Goal: Navigation & Orientation: Find specific page/section

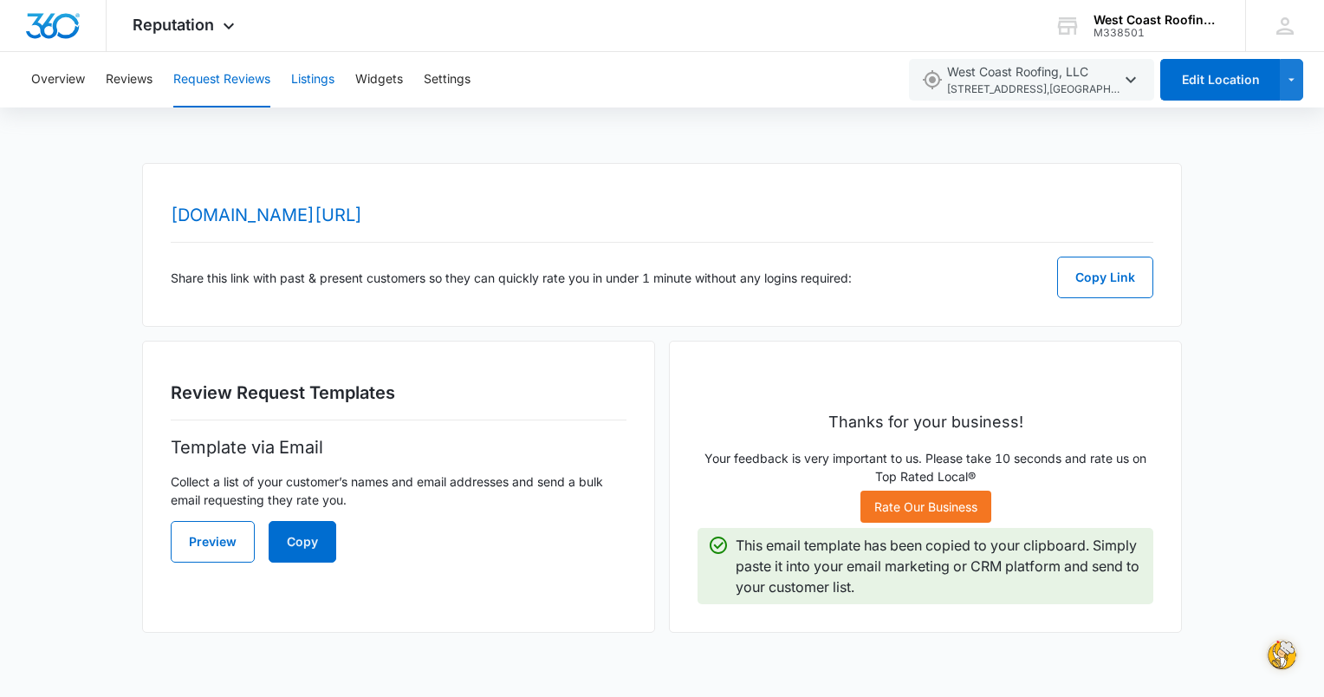
click at [315, 89] on button "Listings" at bounding box center [312, 79] width 43 height 55
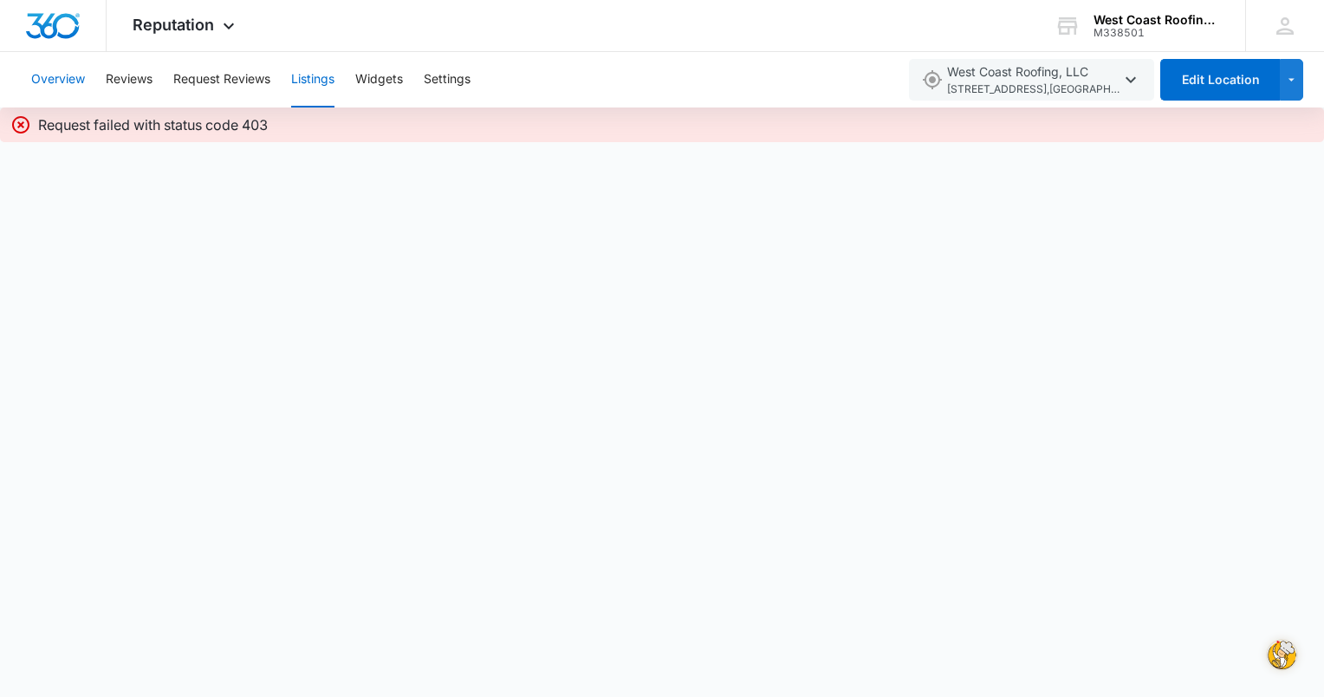
click at [55, 80] on button "Overview" at bounding box center [58, 79] width 54 height 55
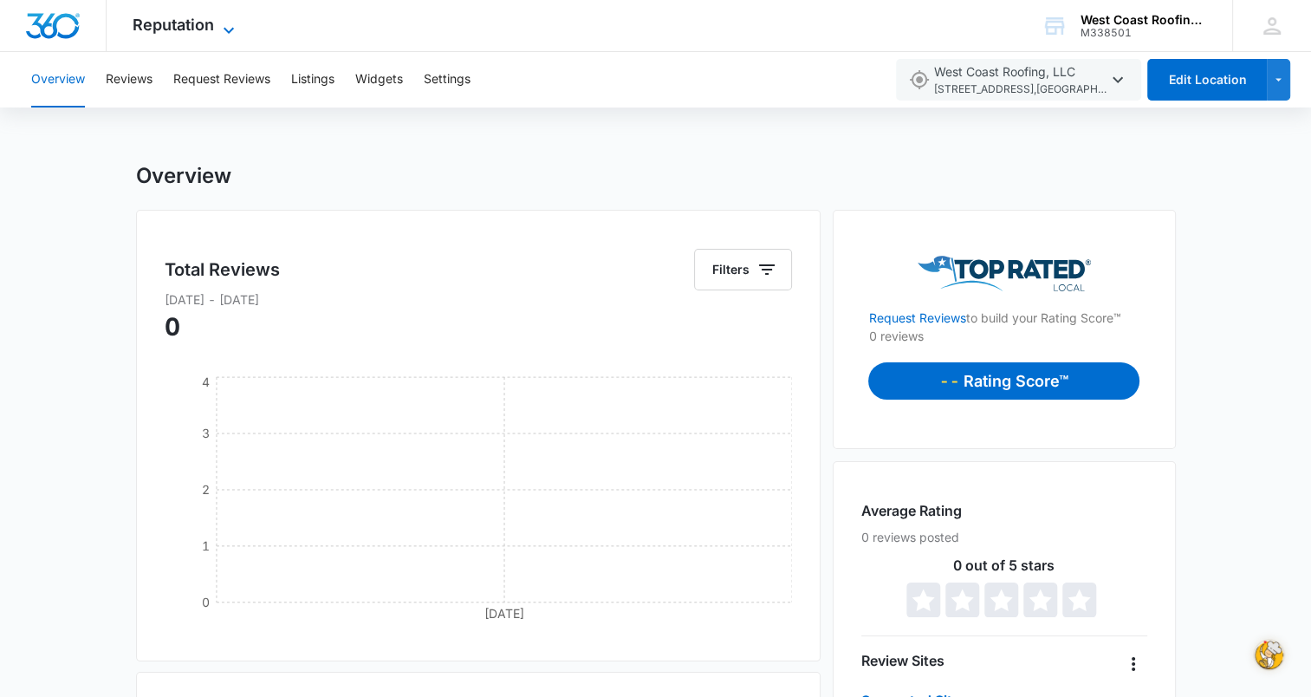
click at [192, 30] on span "Reputation" at bounding box center [173, 25] width 81 height 18
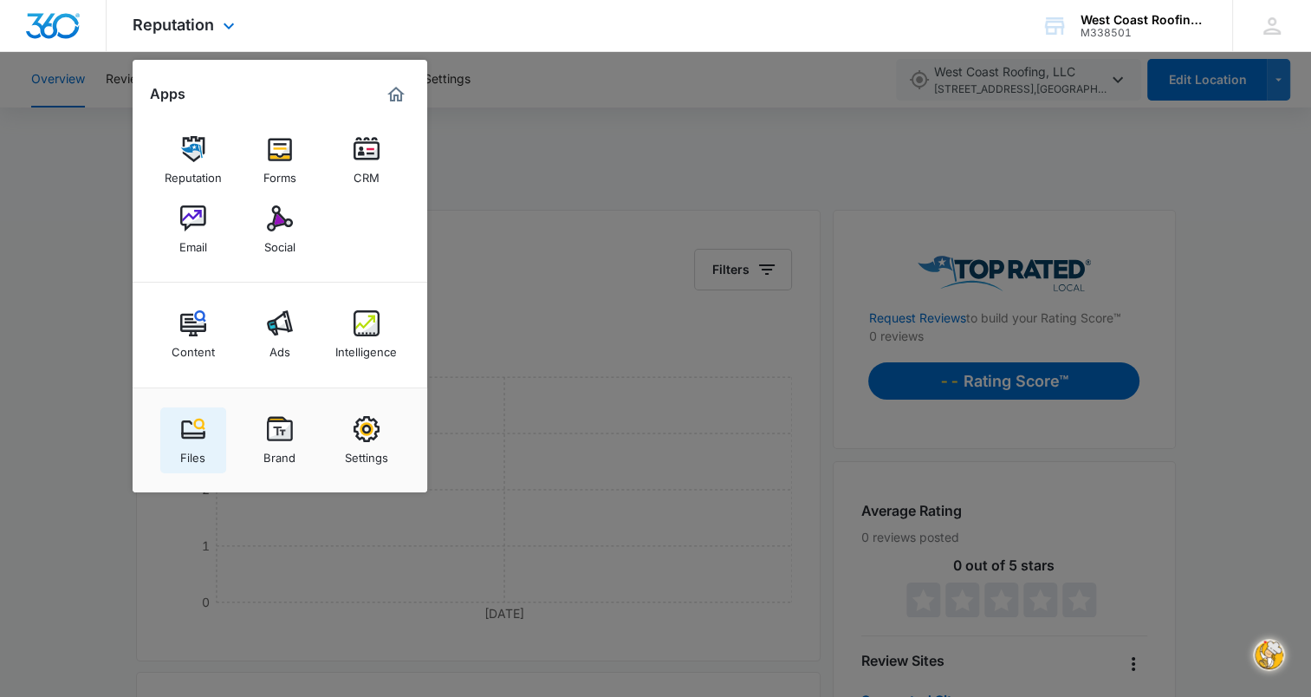
click at [186, 433] on img at bounding box center [193, 429] width 26 height 26
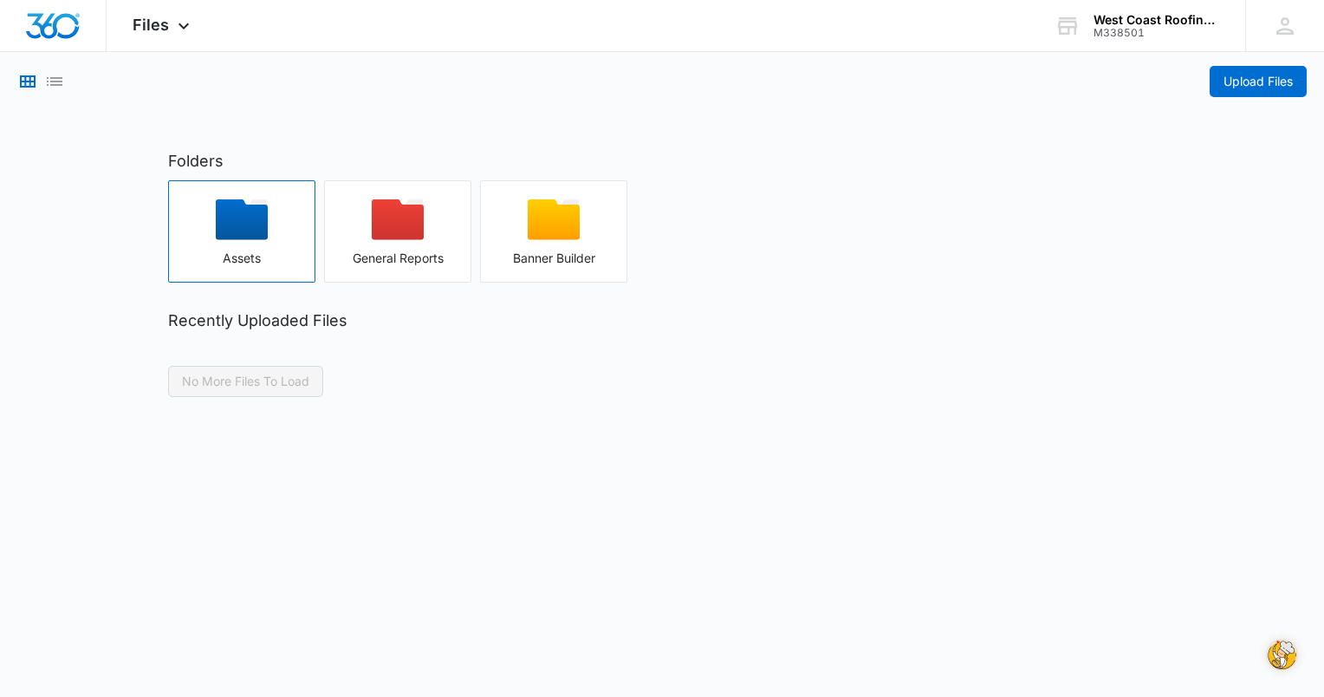
click at [250, 211] on icon "button" at bounding box center [242, 219] width 52 height 41
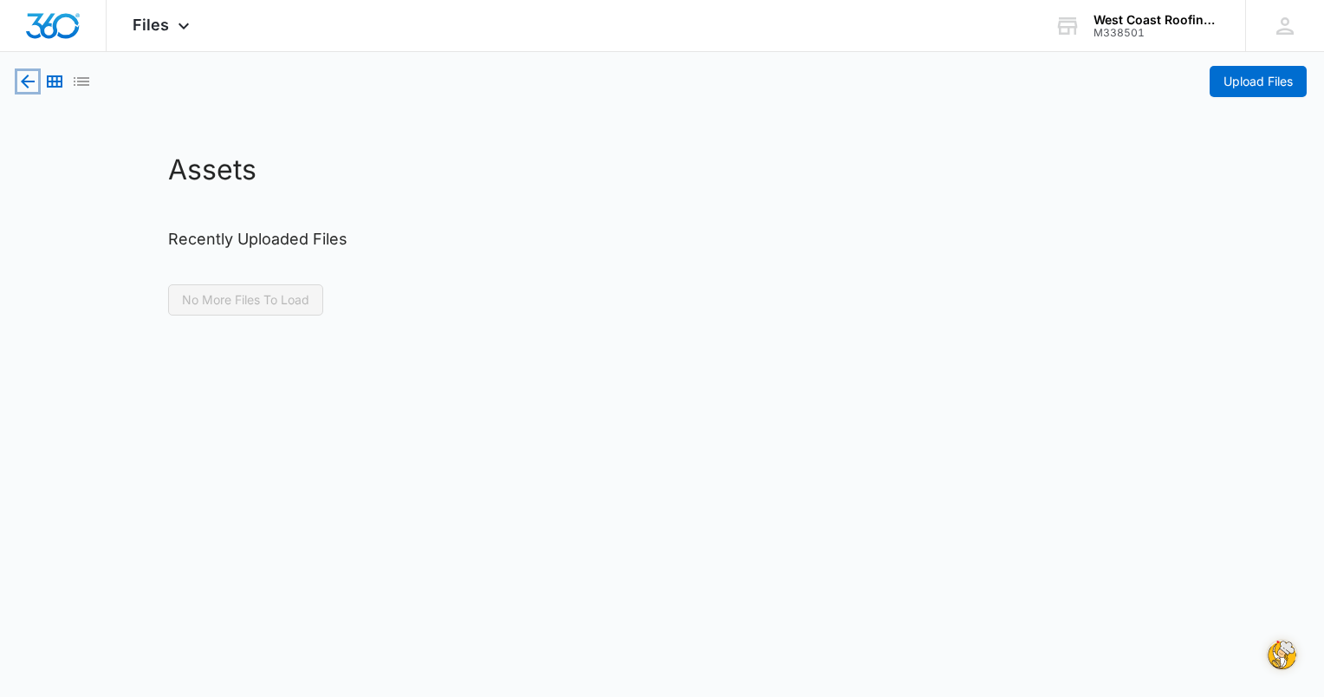
click at [27, 76] on icon "button" at bounding box center [28, 82] width 14 height 14
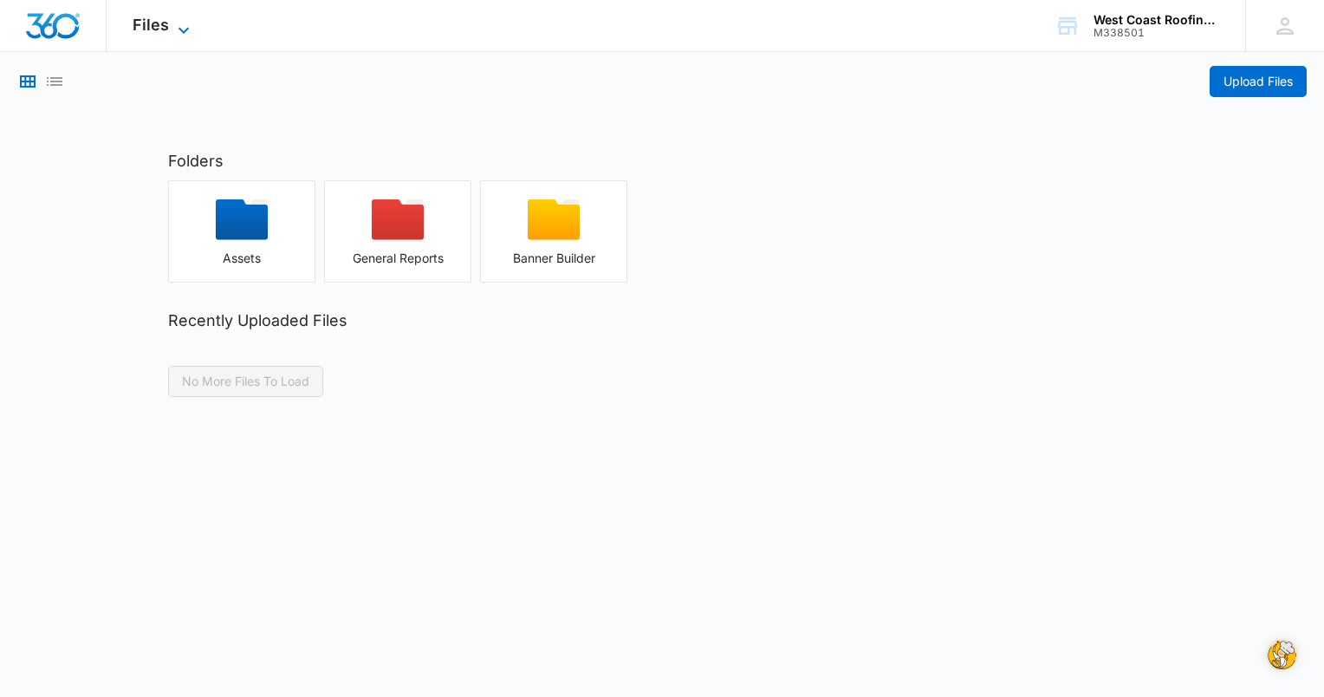
click at [178, 29] on icon at bounding box center [183, 30] width 21 height 21
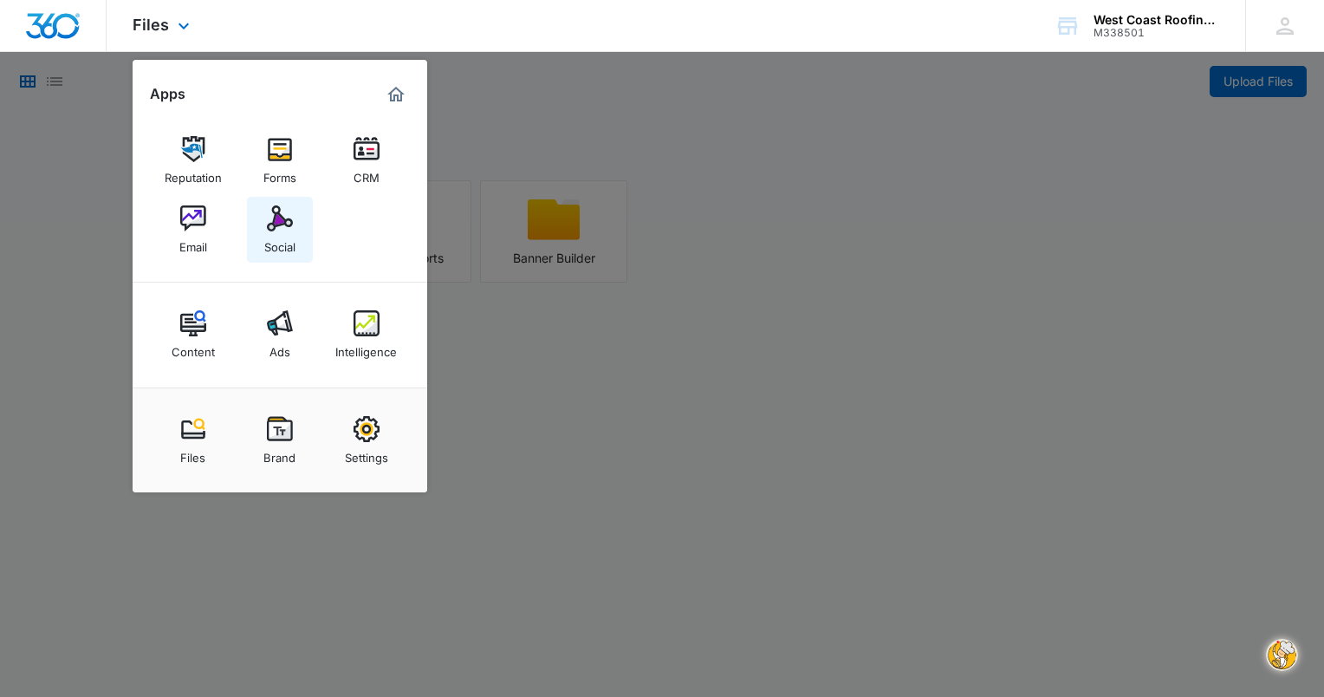
click at [282, 229] on img at bounding box center [280, 218] width 26 height 26
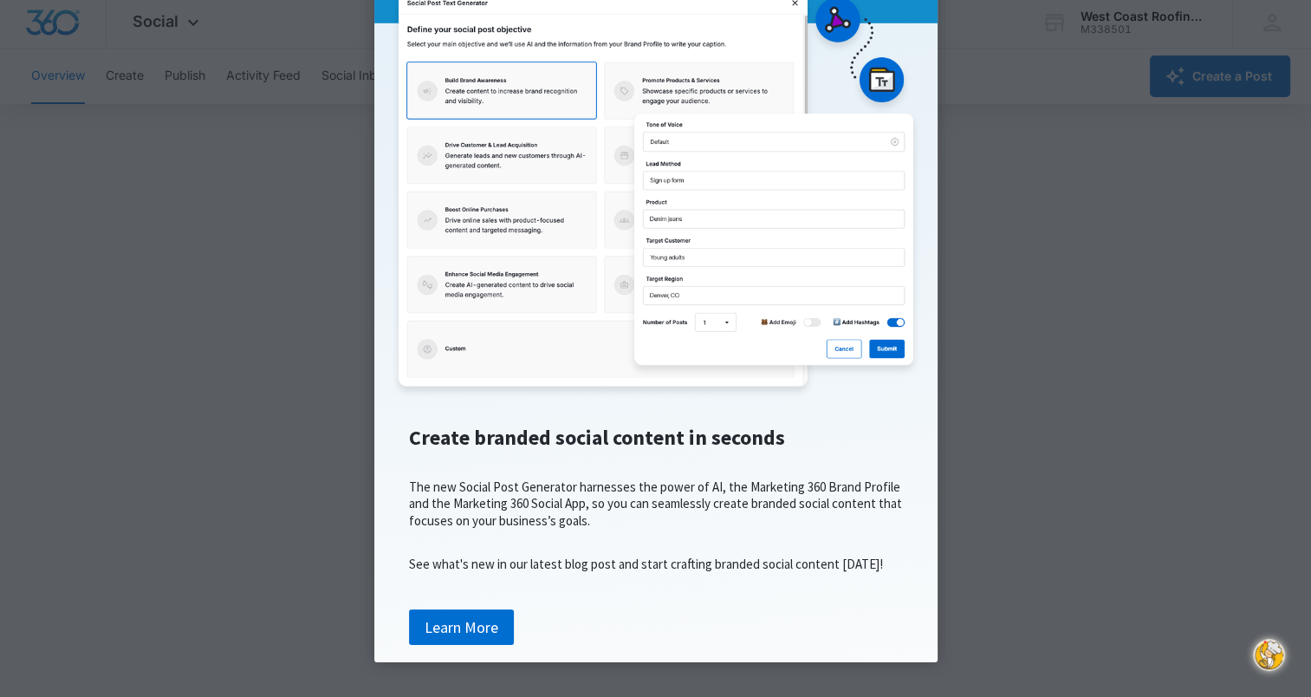
scroll to position [4, 0]
click at [919, 53] on cue "A new way to create branded social posts Create branded social content in secon…" at bounding box center [655, 262] width 563 height 800
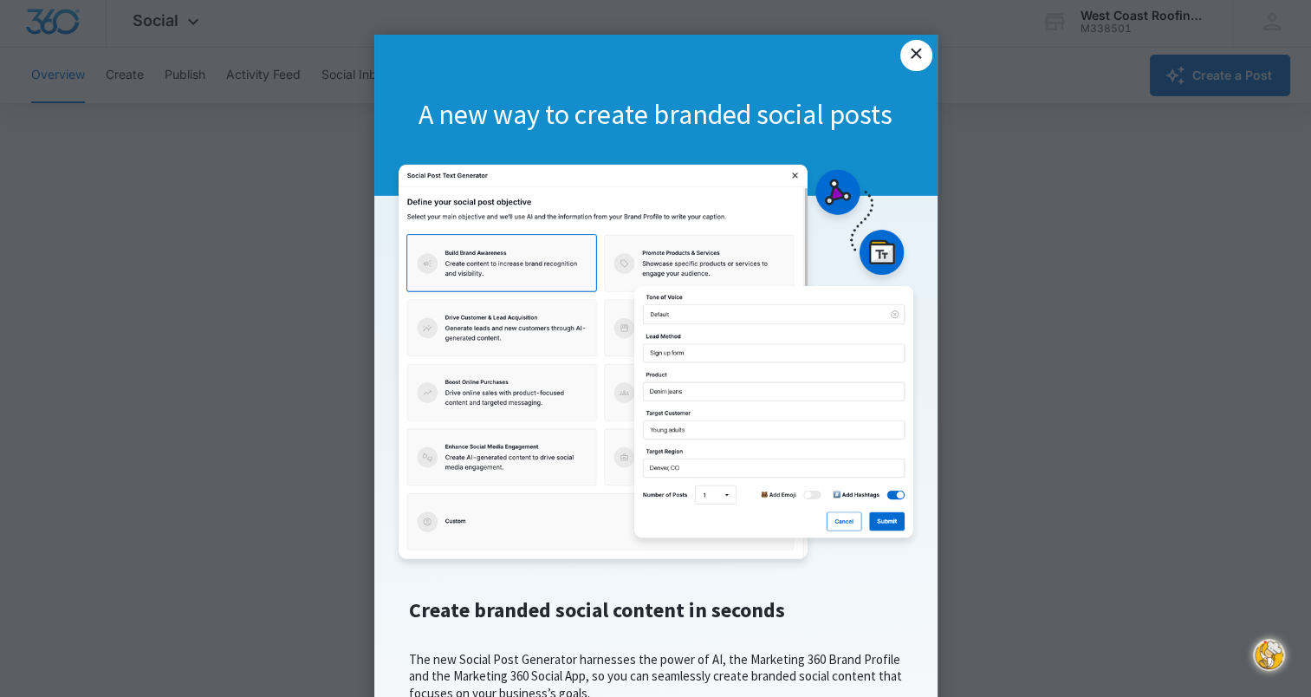
click at [913, 62] on link "×" at bounding box center [915, 55] width 31 height 31
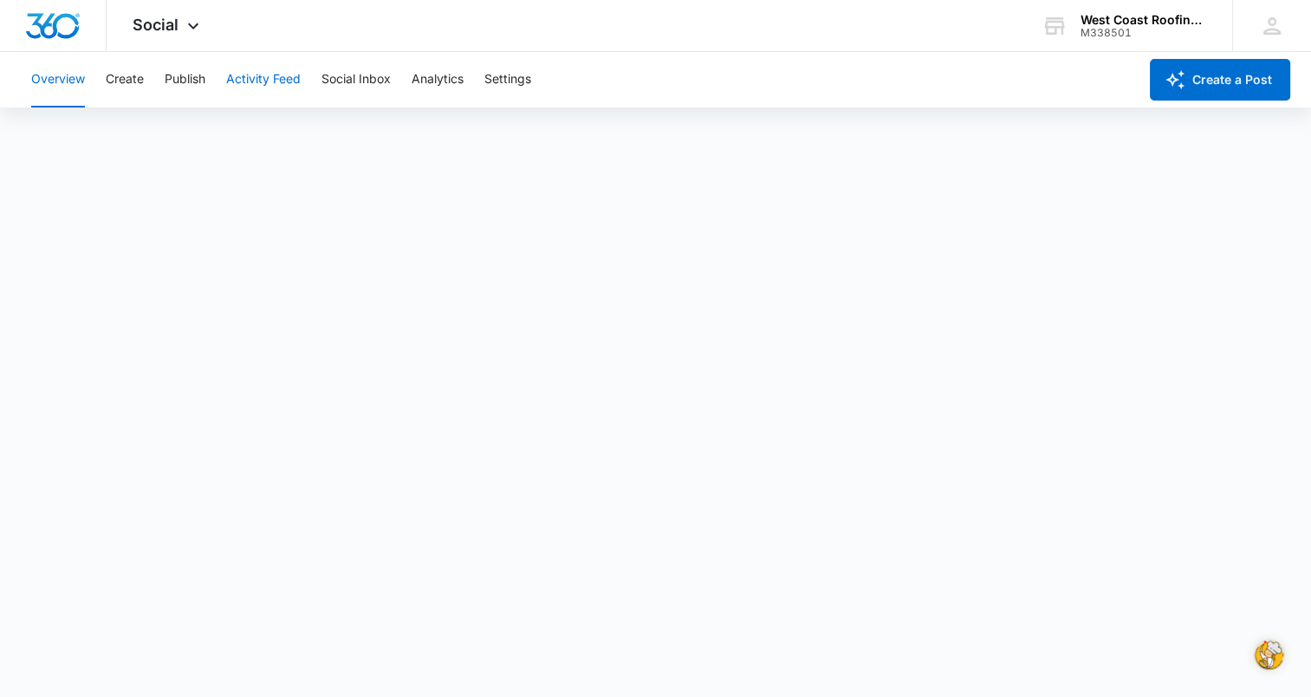
click at [300, 77] on button "Activity Feed" at bounding box center [263, 79] width 75 height 55
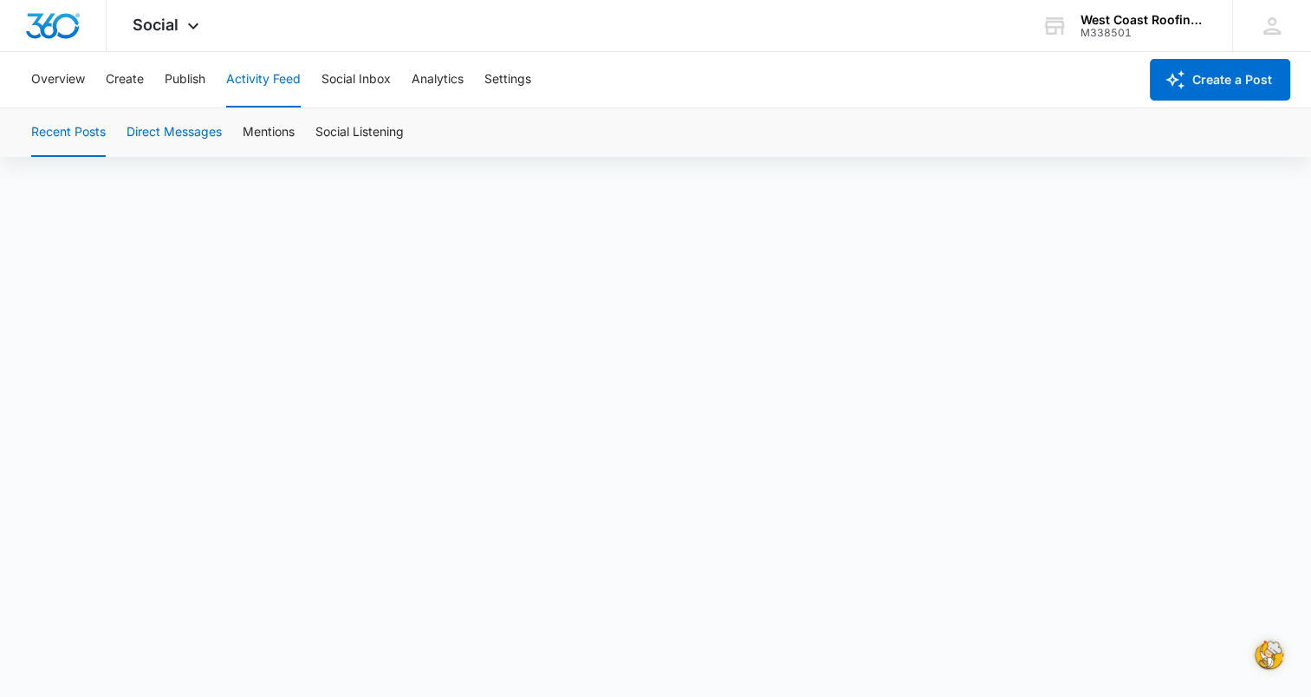
click at [210, 129] on button "Direct Messages" at bounding box center [174, 132] width 95 height 49
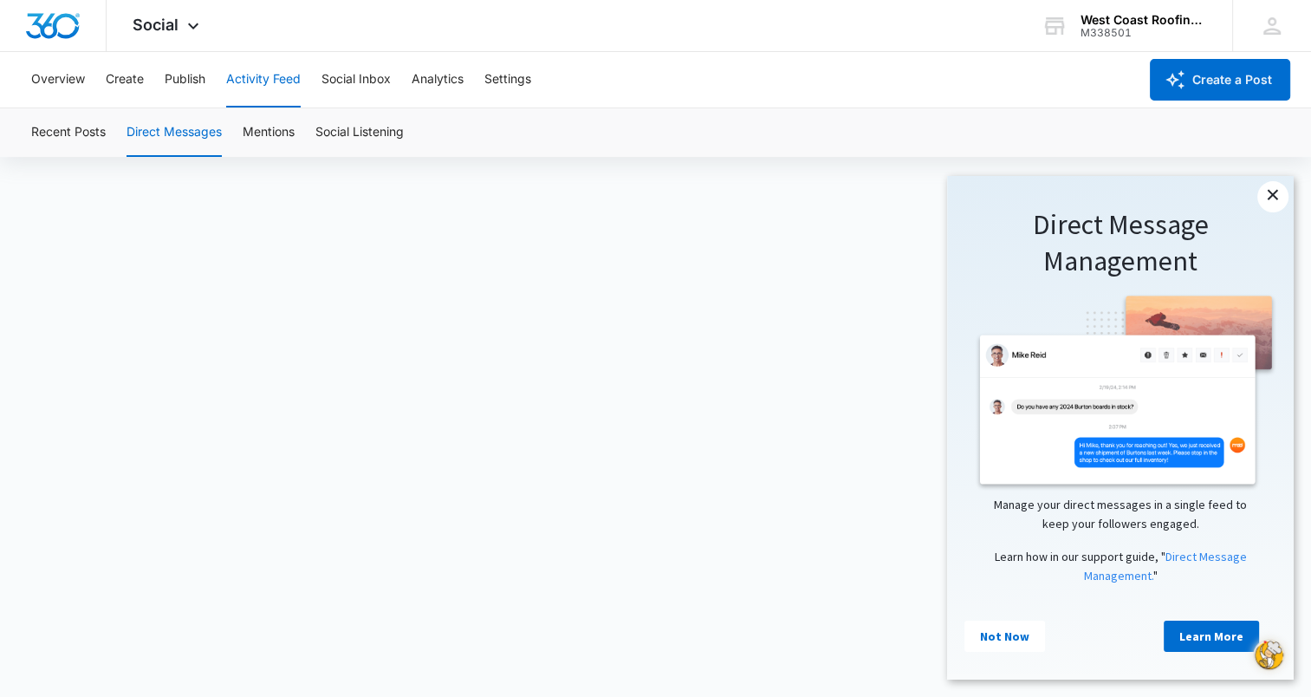
click at [1269, 204] on link "×" at bounding box center [1273, 196] width 31 height 31
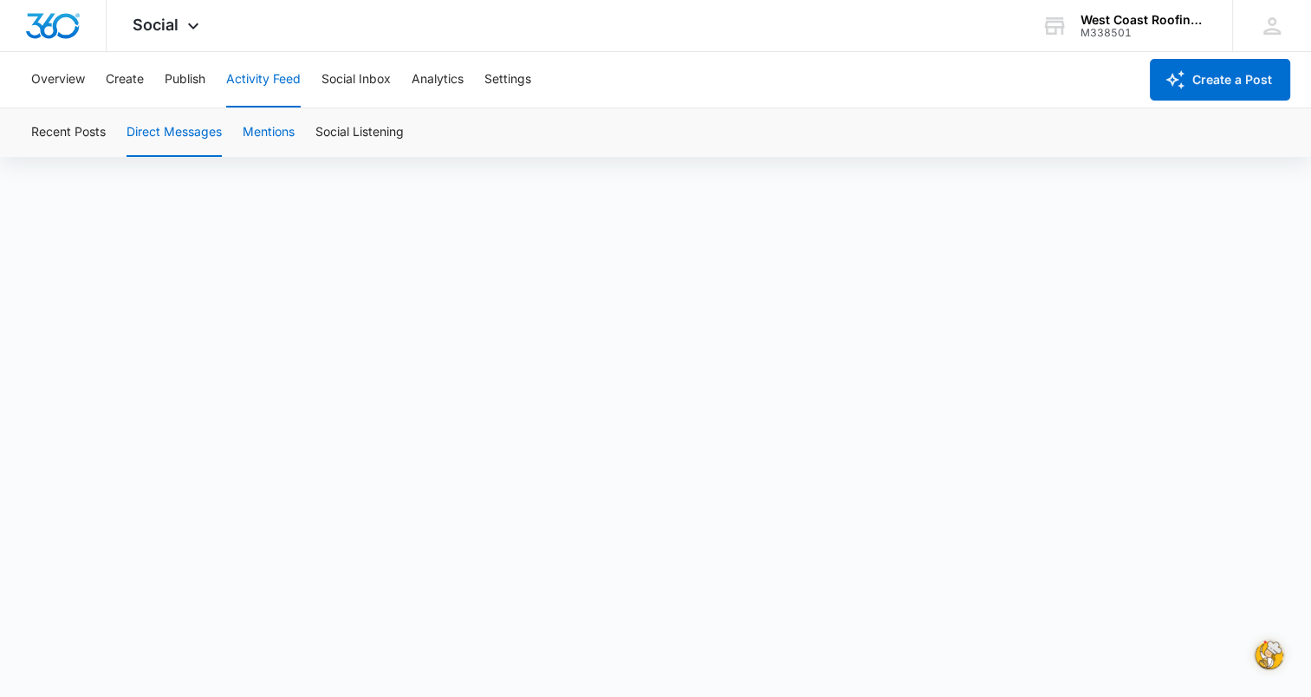
click at [268, 131] on button "Mentions" at bounding box center [269, 132] width 52 height 49
click at [382, 134] on button "Social Listening" at bounding box center [359, 132] width 88 height 49
click at [335, 81] on button "Social Inbox" at bounding box center [356, 79] width 69 height 55
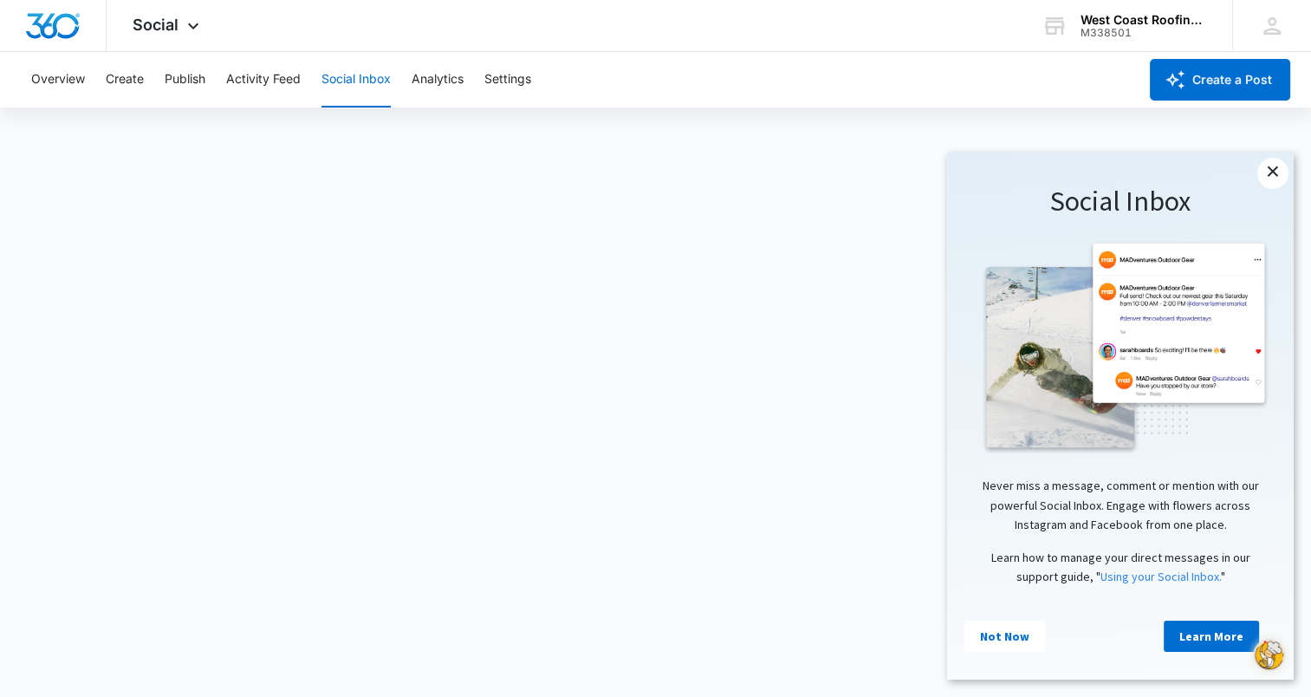
click at [1270, 176] on link "×" at bounding box center [1273, 173] width 31 height 31
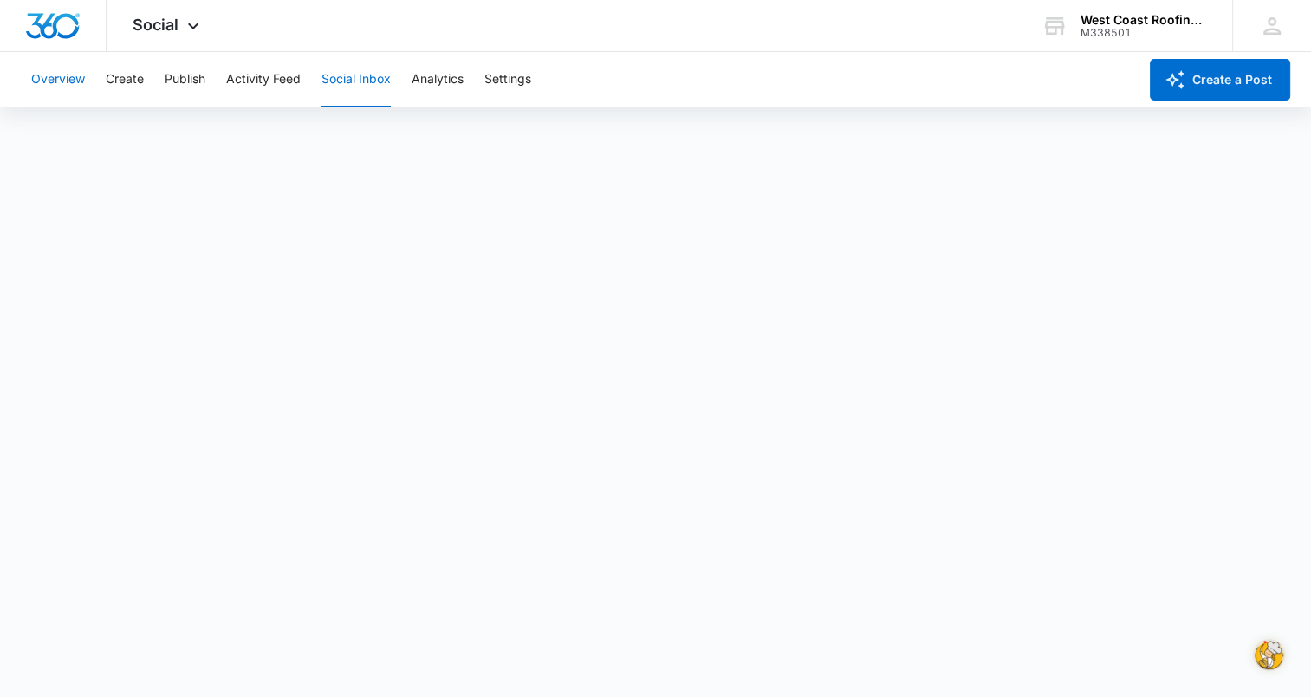
click at [69, 79] on button "Overview" at bounding box center [58, 79] width 54 height 55
click at [205, 28] on div "Social Apps Reputation Forms CRM Email Social Content Ads Intelligence Files Br…" at bounding box center [168, 25] width 123 height 51
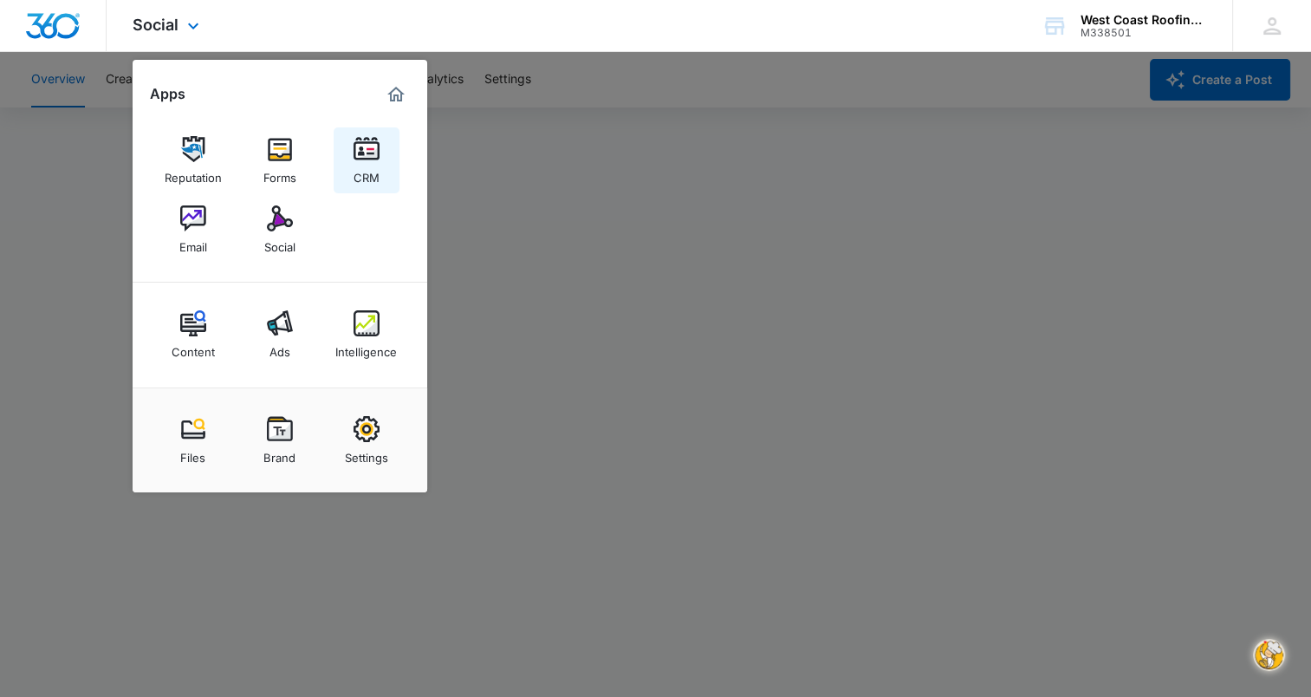
click at [379, 146] on link "CRM" at bounding box center [367, 160] width 66 height 66
